Goal: Check status: Check status

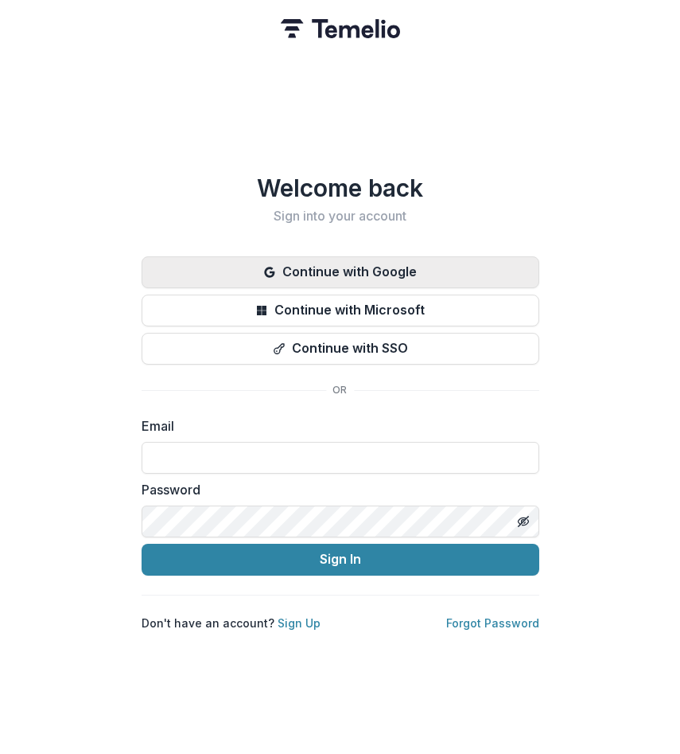
click at [318, 274] on button "Continue with Google" at bounding box center [341, 272] width 398 height 32
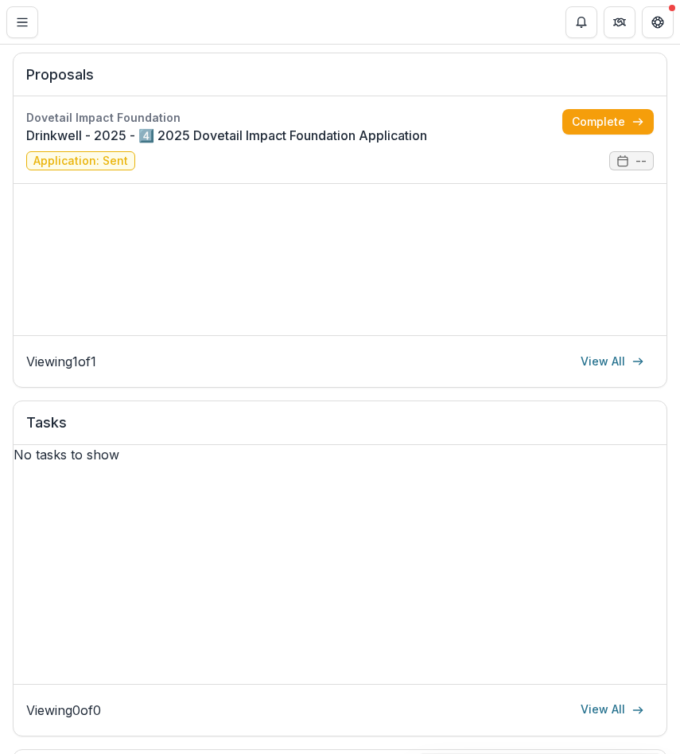
scroll to position [226, 0]
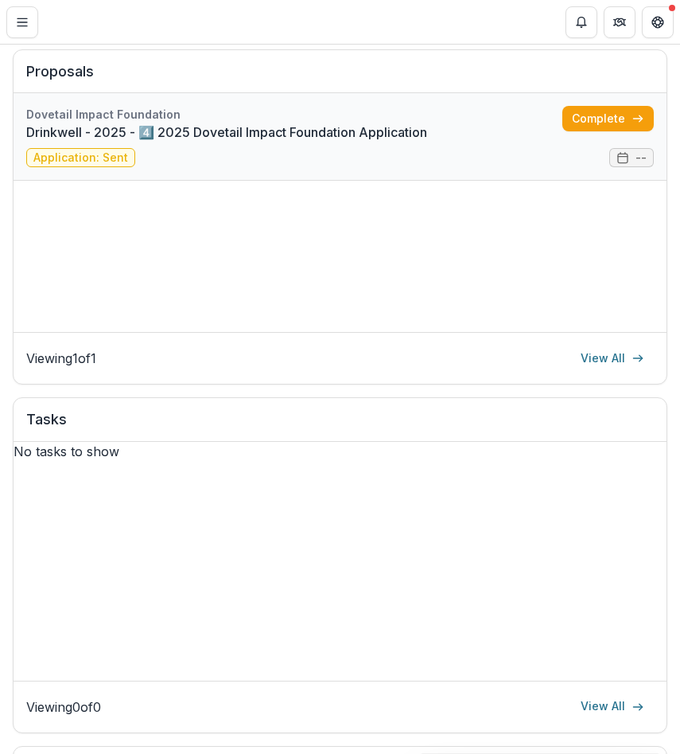
click at [379, 142] on link "Drinkwell - 2025 - 4️⃣ 2025 Dovetail Impact Foundation Application" at bounding box center [294, 132] width 536 height 19
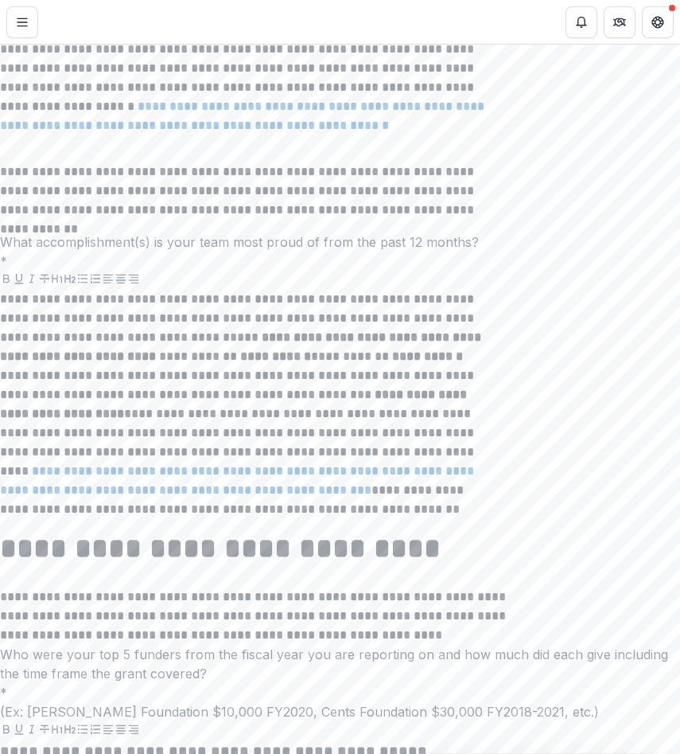
scroll to position [10530, 0]
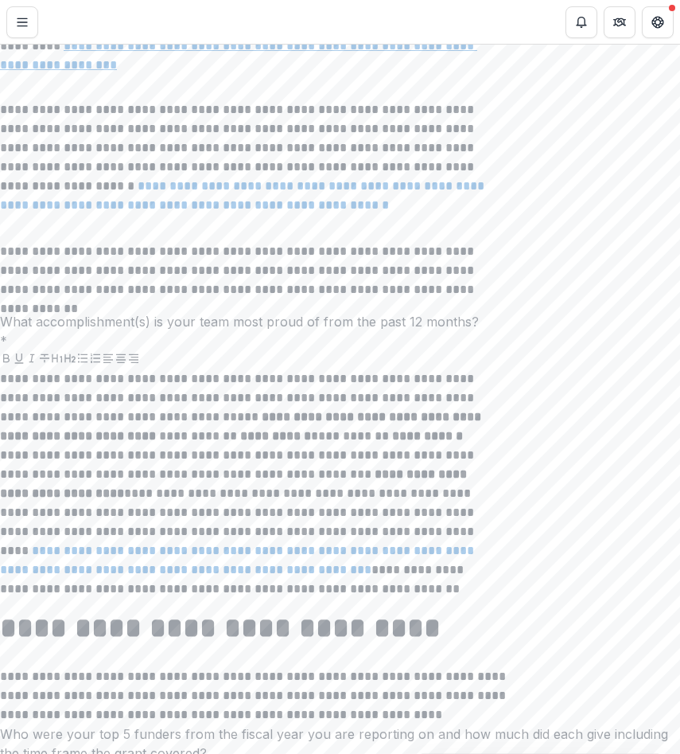
scroll to position [10431, 0]
